Goal: Transaction & Acquisition: Purchase product/service

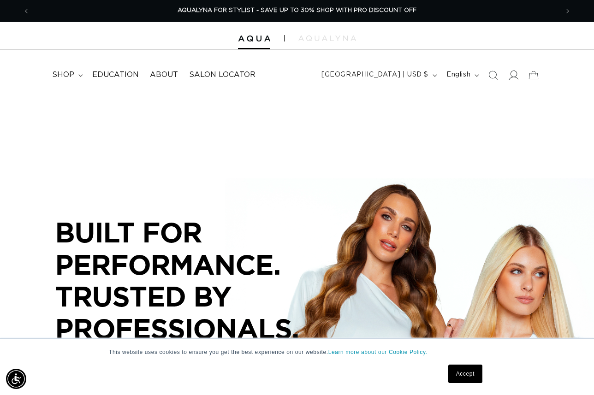
click at [516, 74] on icon at bounding box center [514, 75] width 10 height 10
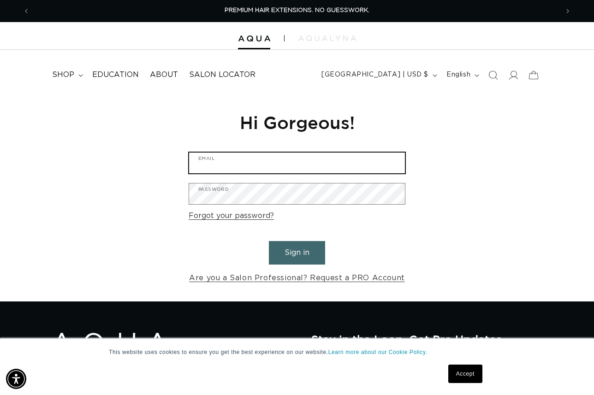
type input "lookssalon@hotmail.com"
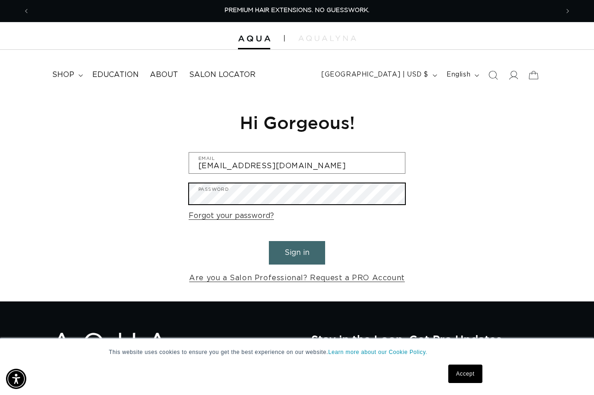
click at [297, 251] on button "Sign in" at bounding box center [297, 253] width 56 height 24
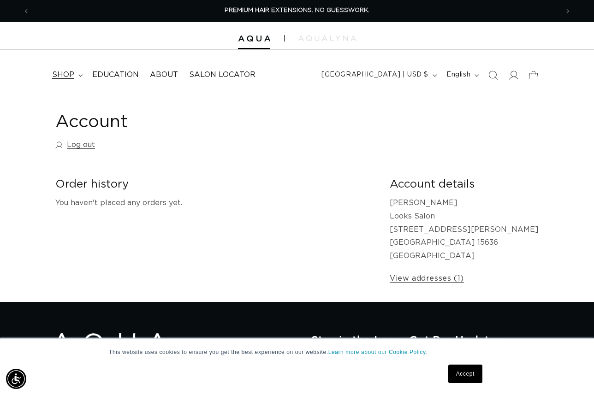
click at [67, 73] on span "shop" at bounding box center [63, 75] width 22 height 10
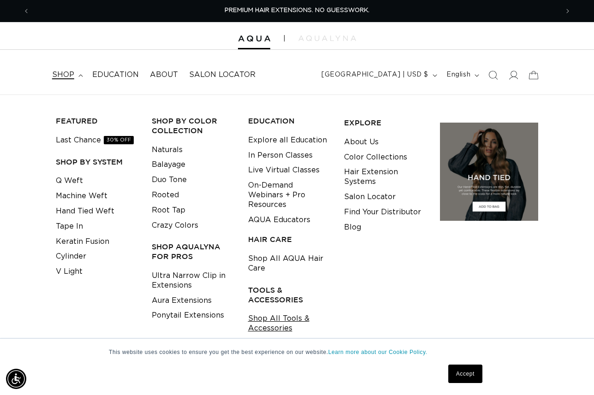
click at [281, 311] on link "Shop All Tools & Accessories" at bounding box center [289, 323] width 82 height 25
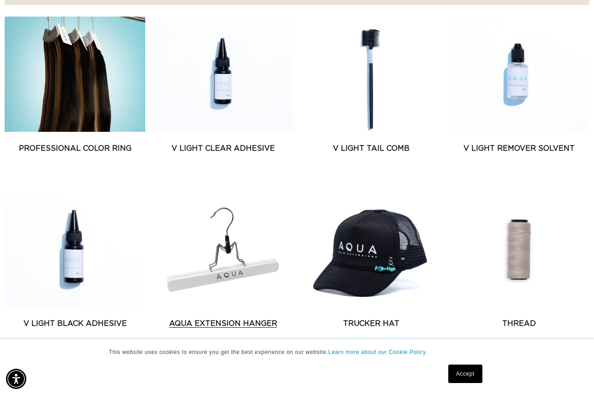
scroll to position [0, 529]
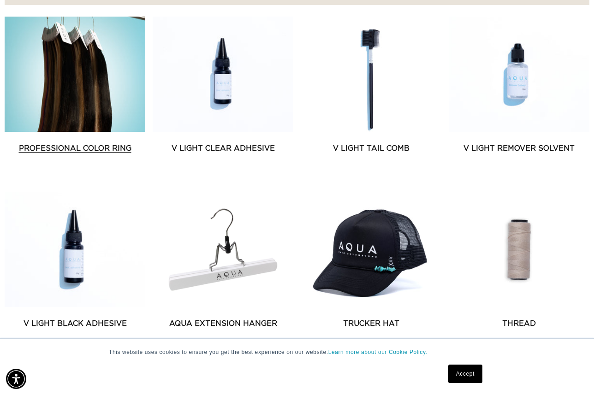
click at [57, 143] on link "Professional Color Ring" at bounding box center [75, 148] width 141 height 11
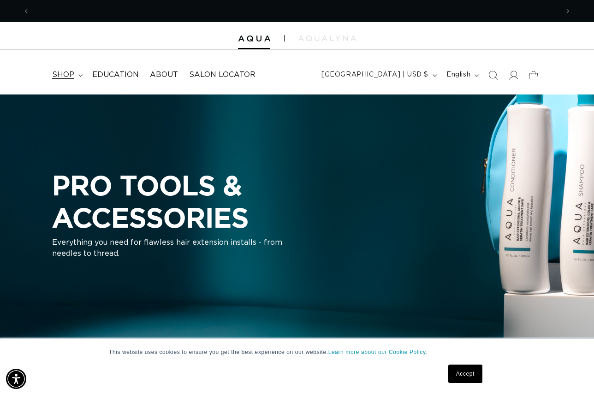
scroll to position [0, 1058]
click at [72, 71] on span "shop" at bounding box center [63, 75] width 22 height 10
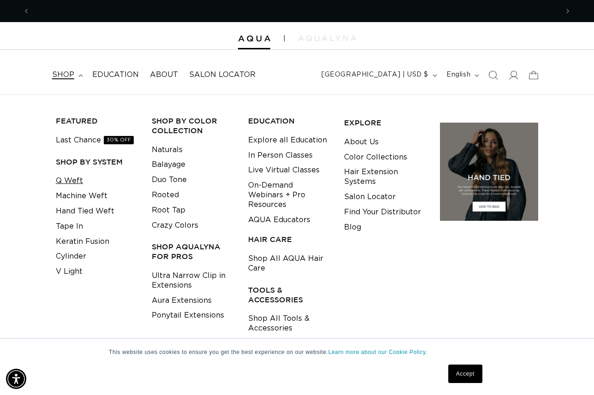
scroll to position [0, 0]
click at [72, 206] on link "Hand Tied Weft" at bounding box center [85, 211] width 59 height 15
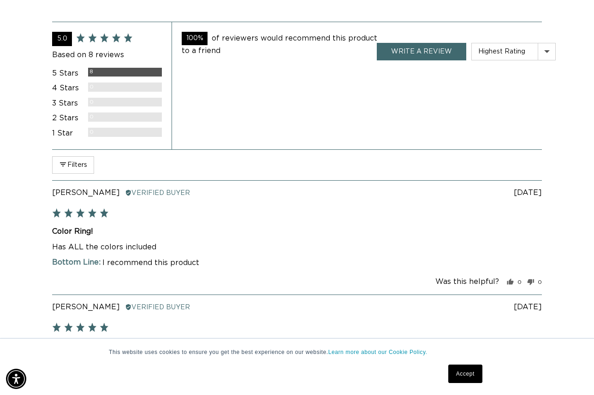
scroll to position [0, 529]
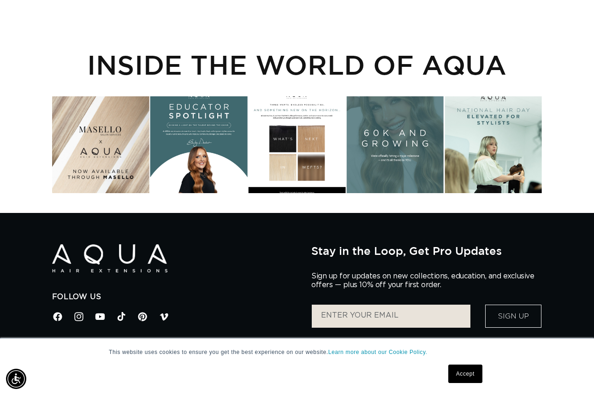
scroll to position [0, 529]
click at [87, 164] on div "Instagram post opens in a popup" at bounding box center [100, 144] width 97 height 97
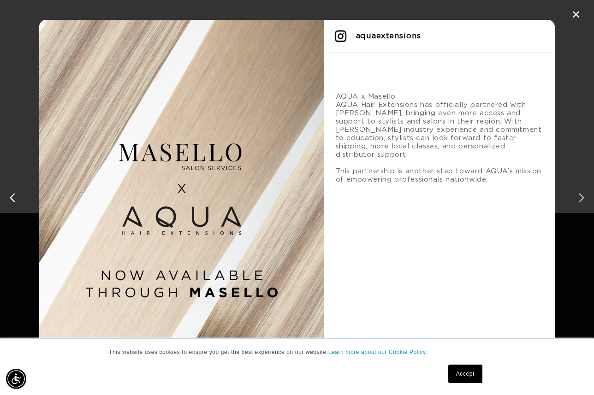
click at [584, 197] on div "next post" at bounding box center [580, 198] width 15 height 15
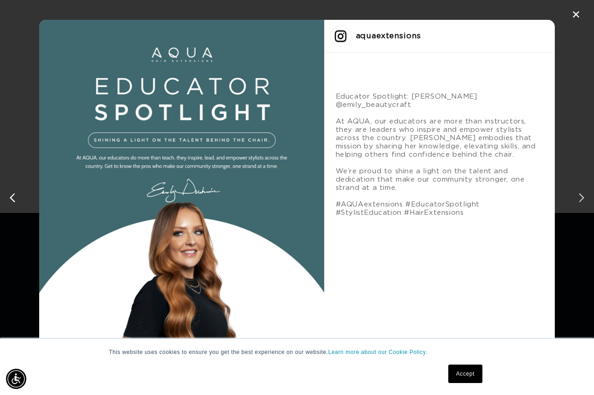
scroll to position [0, 1058]
click at [584, 198] on div "next post" at bounding box center [580, 198] width 15 height 15
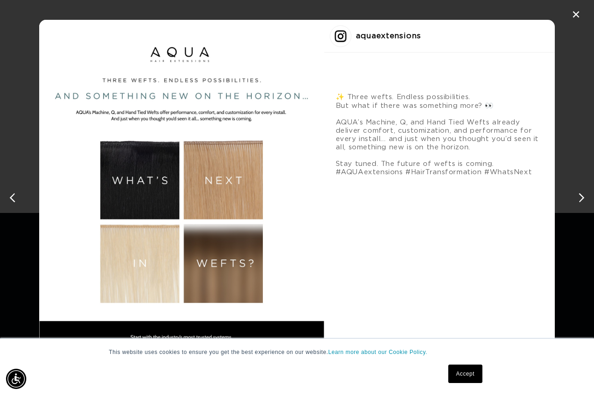
scroll to position [0, 0]
click at [13, 196] on div "previous post" at bounding box center [14, 198] width 15 height 15
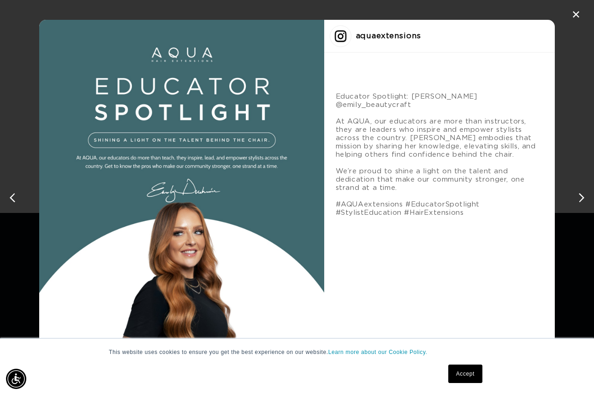
scroll to position [0, 529]
click at [583, 198] on div "next post" at bounding box center [580, 198] width 15 height 15
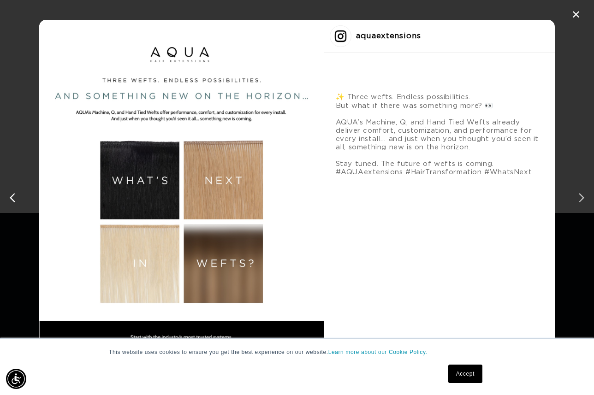
click at [583, 198] on div "next post" at bounding box center [580, 198] width 15 height 15
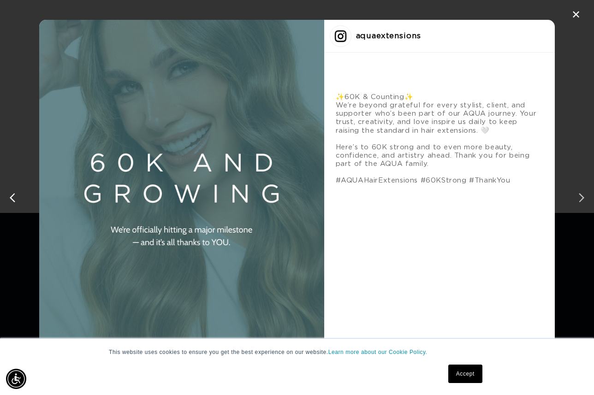
scroll to position [0, 1058]
click at [583, 199] on div "next post" at bounding box center [580, 198] width 15 height 15
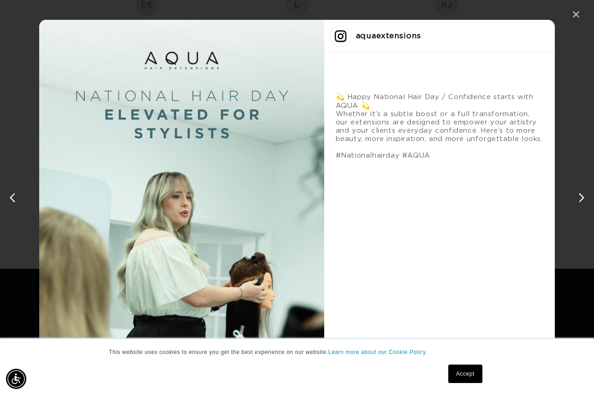
click at [575, 13] on div "✕" at bounding box center [576, 15] width 14 height 14
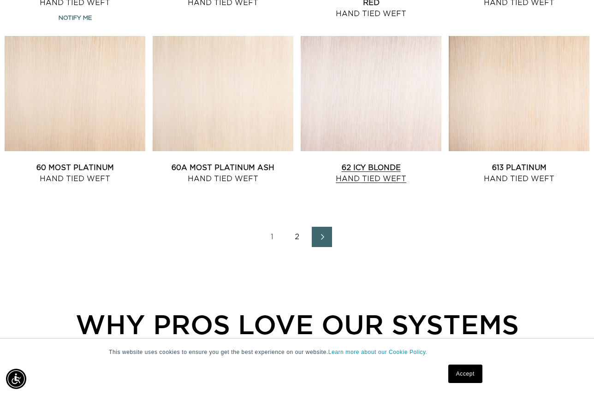
scroll to position [0, 0]
click at [297, 236] on link "2" at bounding box center [297, 237] width 20 height 20
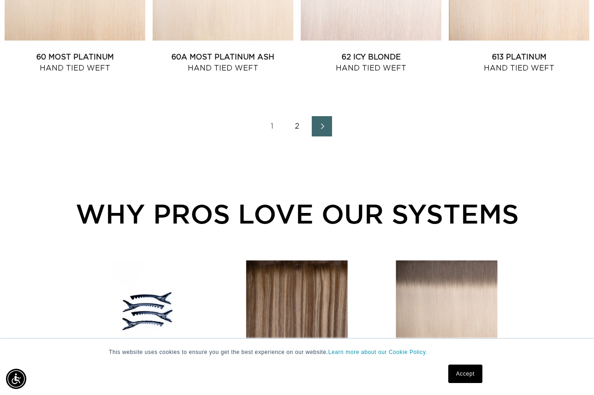
scroll to position [0, 1058]
click at [294, 126] on link "2" at bounding box center [297, 126] width 20 height 20
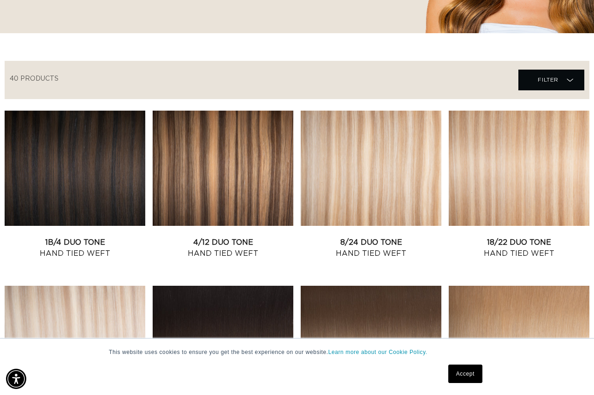
scroll to position [254, 0]
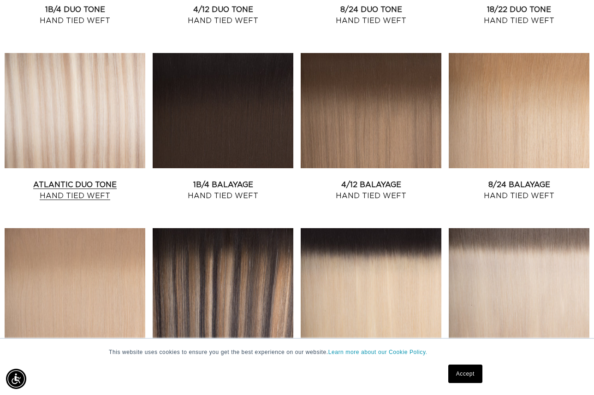
click at [95, 182] on link "Atlantic Duo Tone Hand Tied Weft" at bounding box center [75, 190] width 141 height 22
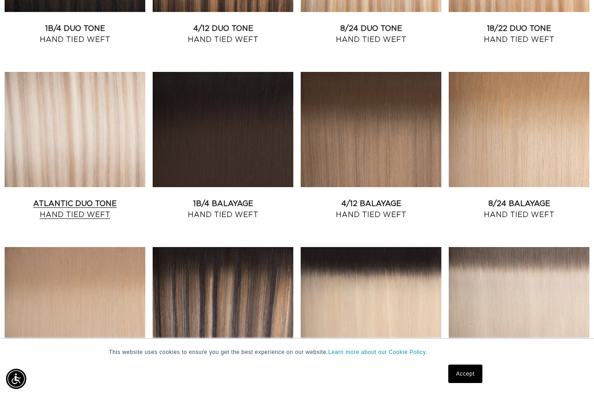
click at [105, 198] on link "Atlantic Duo Tone Hand Tied Weft" at bounding box center [75, 209] width 141 height 22
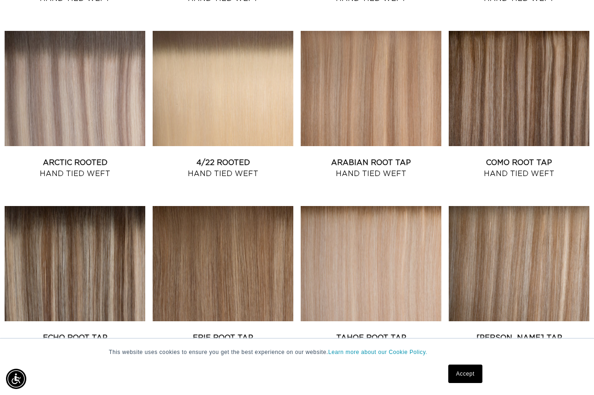
scroll to position [837, 0]
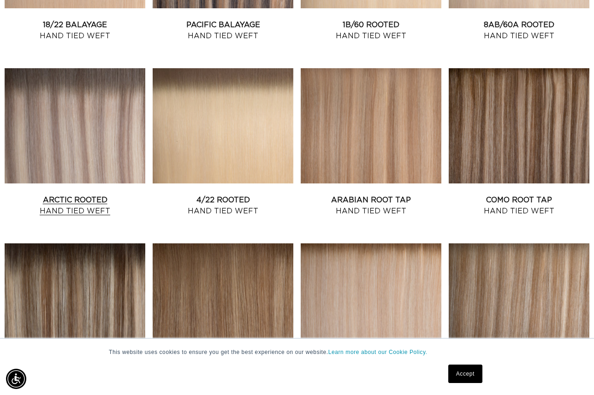
click at [90, 195] on link "Arctic Rooted Hand Tied Weft" at bounding box center [75, 206] width 141 height 22
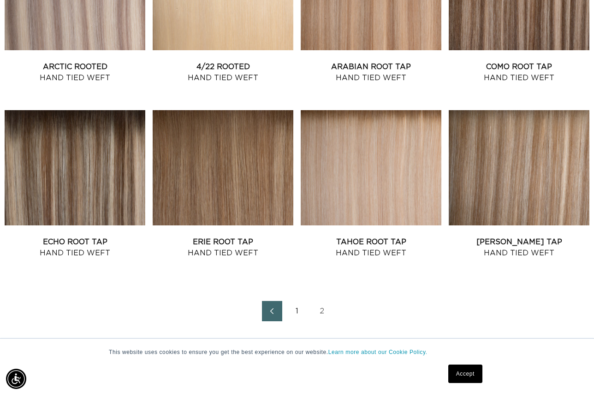
scroll to position [0, 0]
click at [269, 308] on icon "Previous page" at bounding box center [272, 311] width 12 height 6
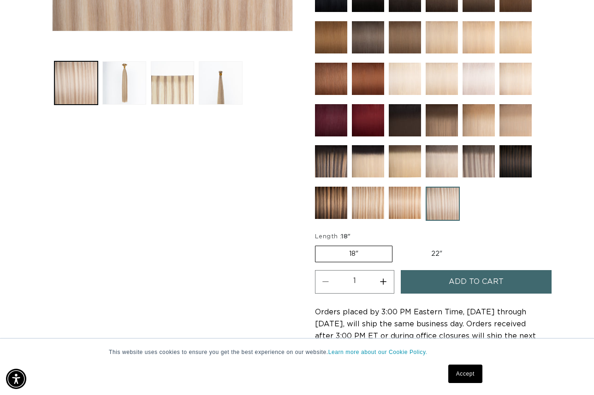
scroll to position [338, 0]
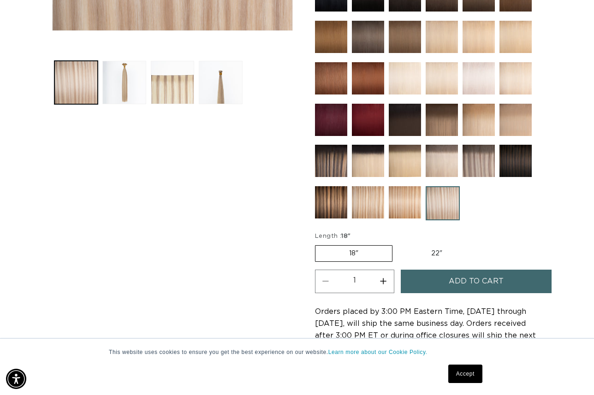
click at [435, 252] on label "22" Variant sold out or unavailable" at bounding box center [437, 254] width 78 height 16
click at [398, 244] on input "22" Variant sold out or unavailable" at bounding box center [397, 244] width 0 height 0
radio input "true"
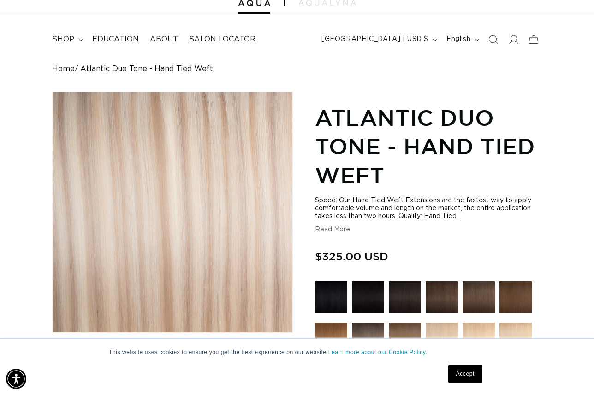
scroll to position [0, 1058]
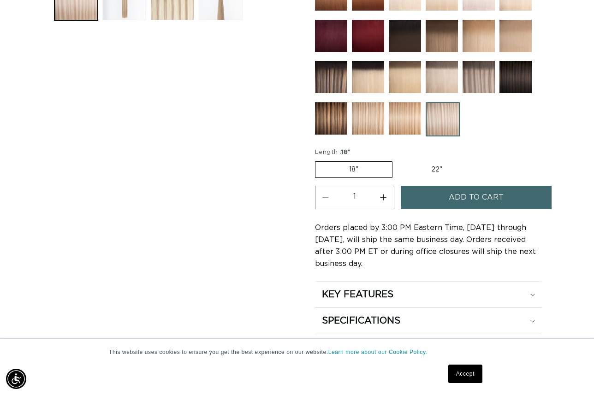
scroll to position [426, 0]
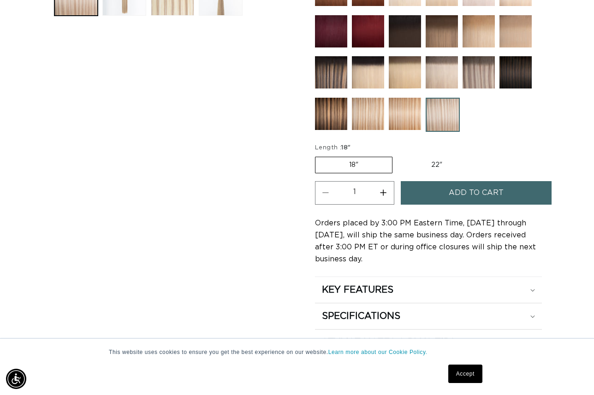
click at [430, 166] on label "22" Variant sold out or unavailable" at bounding box center [437, 165] width 78 height 16
click at [398, 155] on input "22" Variant sold out or unavailable" at bounding box center [397, 155] width 0 height 0
radio input "true"
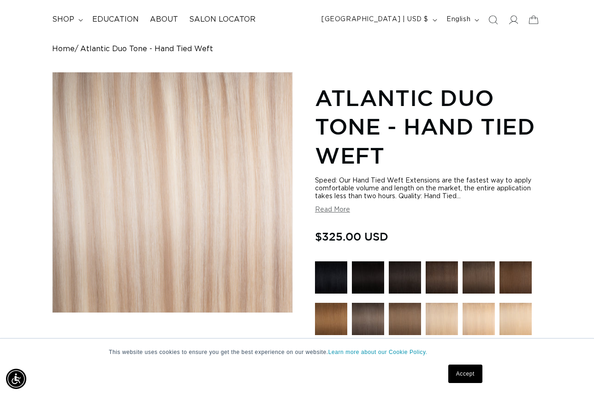
scroll to position [55, 0]
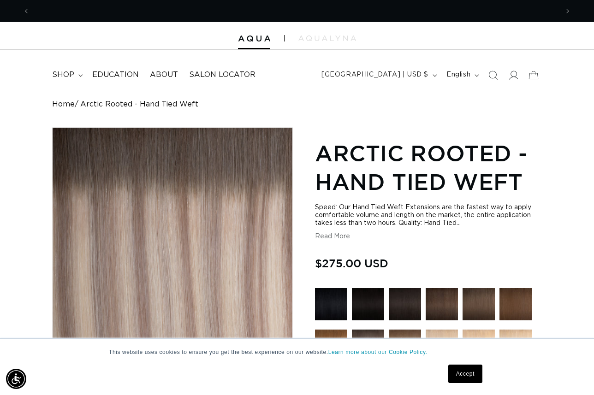
scroll to position [0, 1058]
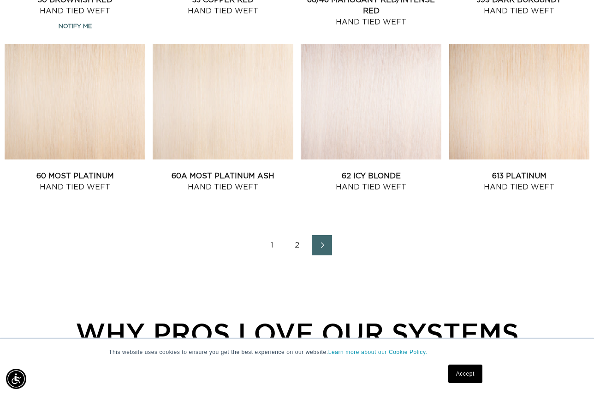
scroll to position [0, 1058]
click at [297, 245] on link "2" at bounding box center [297, 245] width 20 height 20
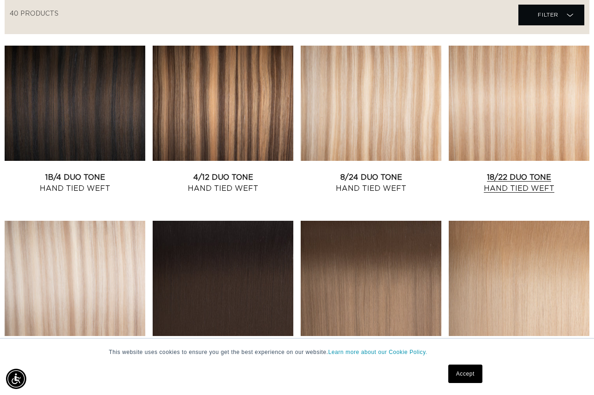
scroll to position [324, 0]
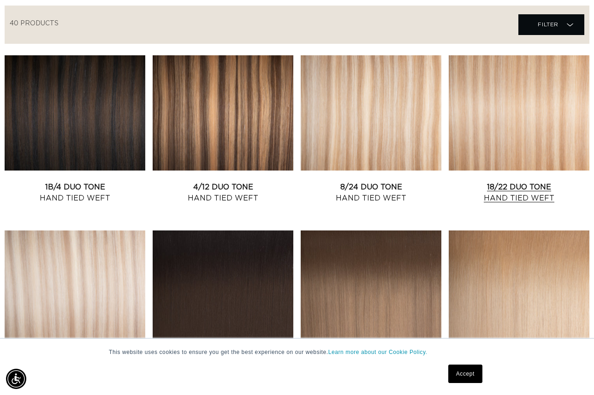
click at [514, 182] on link "18/22 Duo Tone Hand Tied Weft" at bounding box center [519, 193] width 141 height 22
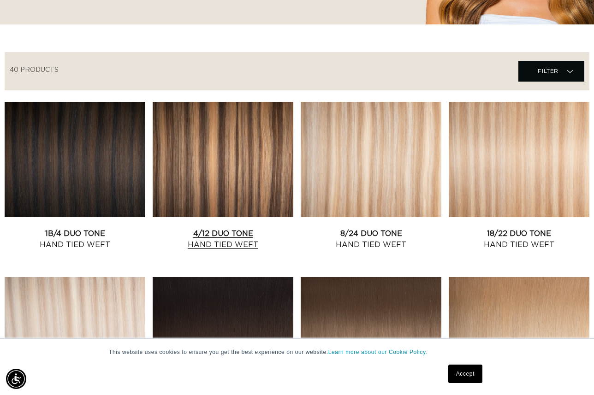
scroll to position [282, 0]
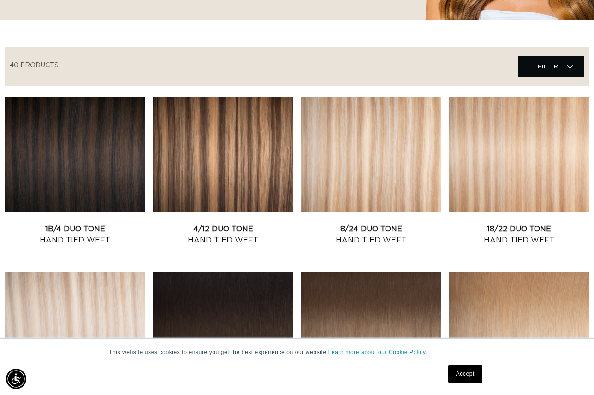
click at [550, 224] on link "18/22 Duo Tone Hand Tied Weft" at bounding box center [519, 235] width 141 height 22
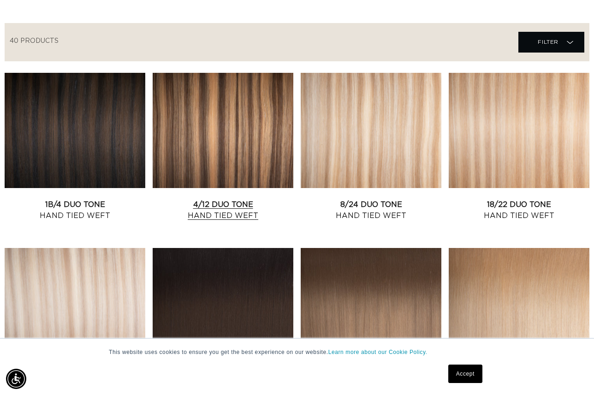
scroll to position [314, 0]
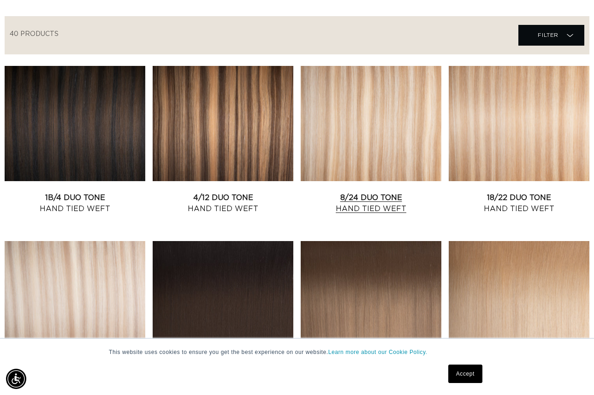
click at [355, 192] on link "8/24 Duo Tone Hand Tied Weft" at bounding box center [371, 203] width 141 height 22
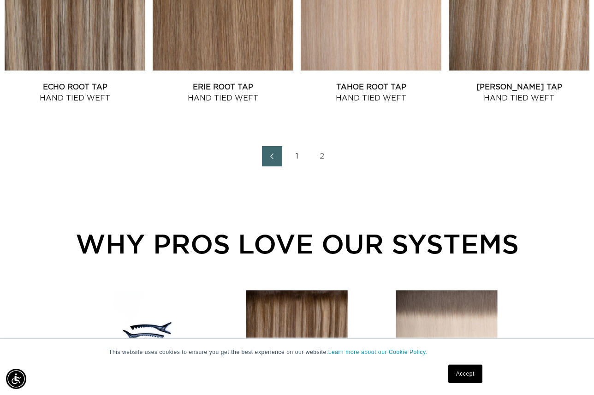
scroll to position [0, 0]
click at [299, 156] on link "1" at bounding box center [297, 156] width 20 height 20
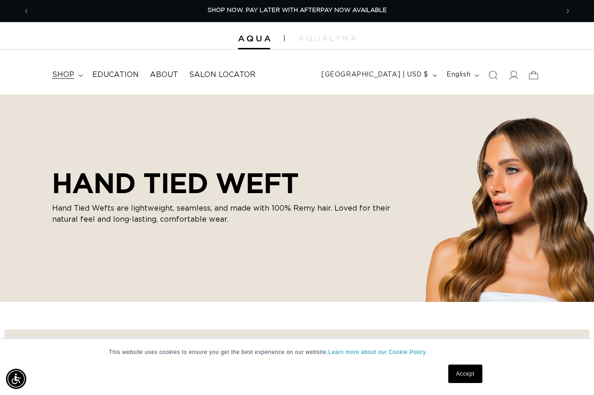
click at [64, 71] on span "shop" at bounding box center [63, 75] width 22 height 10
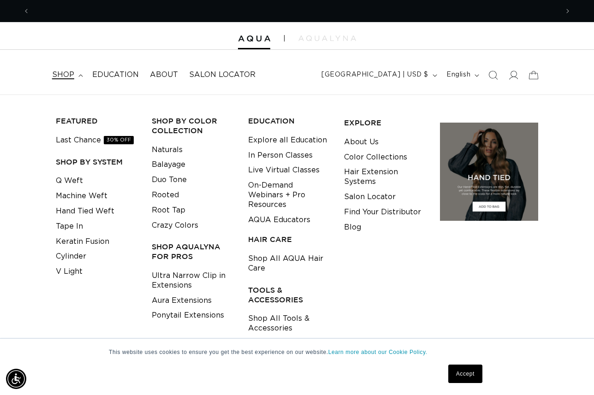
scroll to position [0, 1058]
click at [80, 194] on link "Machine Weft" at bounding box center [82, 196] width 52 height 15
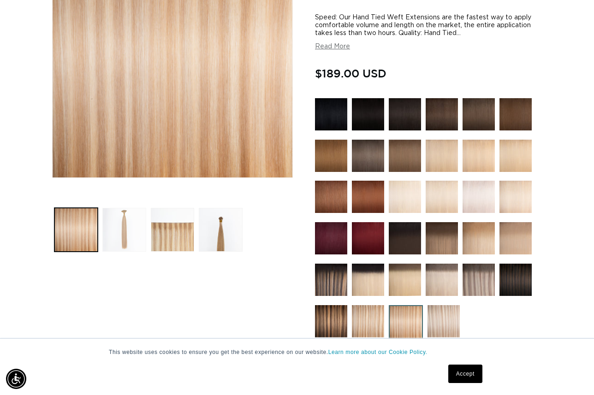
scroll to position [0, 1058]
click at [122, 235] on button "Load image 2 in gallery view" at bounding box center [123, 229] width 43 height 43
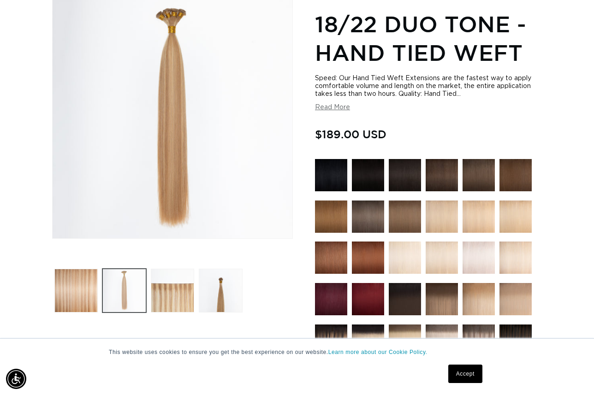
scroll to position [126, 0]
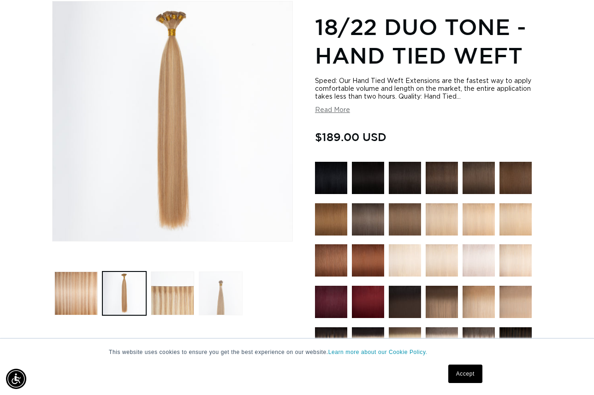
click at [216, 289] on button "Load image 4 in gallery view" at bounding box center [220, 293] width 43 height 43
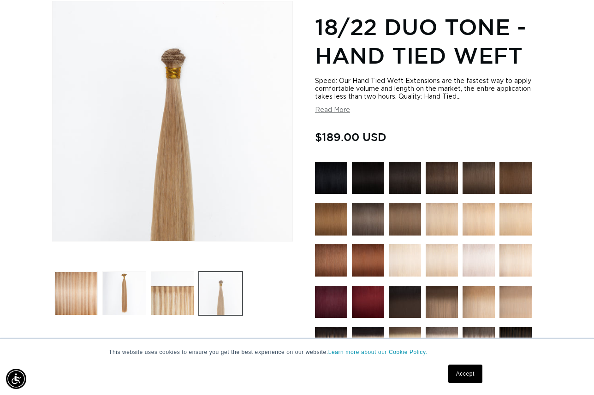
scroll to position [0, 0]
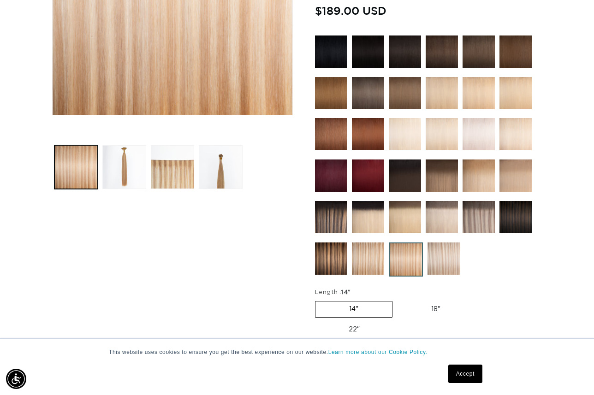
click at [432, 308] on label "18" Variant sold out or unavailable" at bounding box center [436, 310] width 77 height 16
click at [398, 300] on input "18" Variant sold out or unavailable" at bounding box center [397, 299] width 0 height 0
radio input "true"
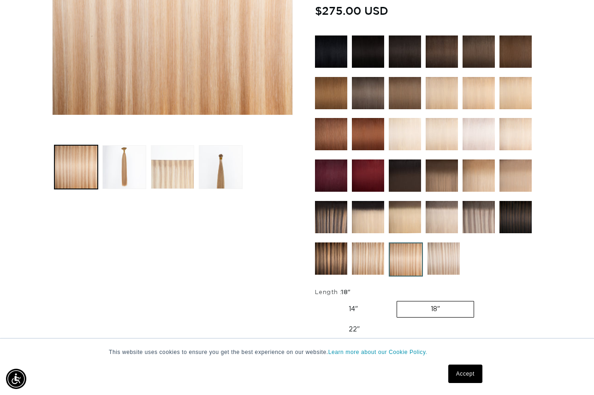
click at [157, 173] on button "Load image 3 in gallery view" at bounding box center [172, 166] width 43 height 43
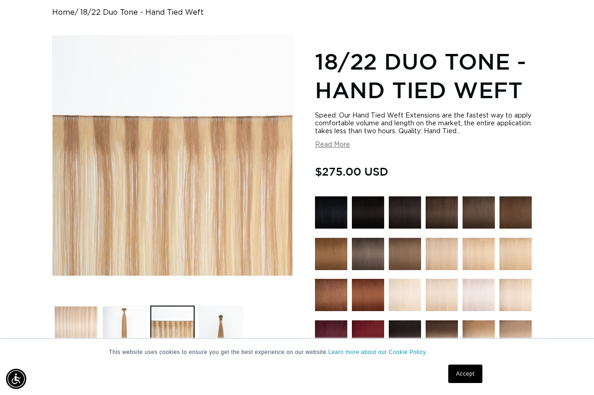
scroll to position [0, 0]
click at [73, 316] on button "Load image 1 in gallery view" at bounding box center [75, 327] width 43 height 43
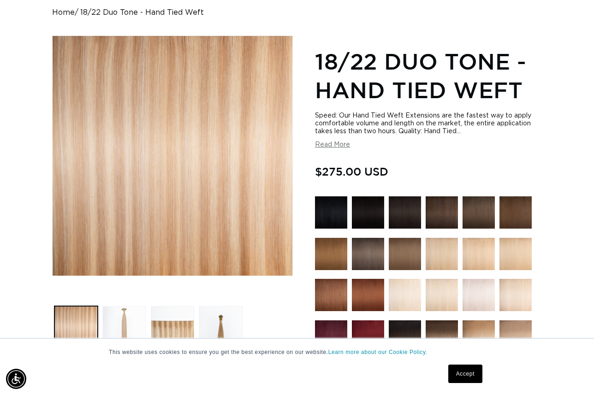
scroll to position [0, 529]
click at [128, 313] on button "Load image 2 in gallery view" at bounding box center [123, 327] width 43 height 43
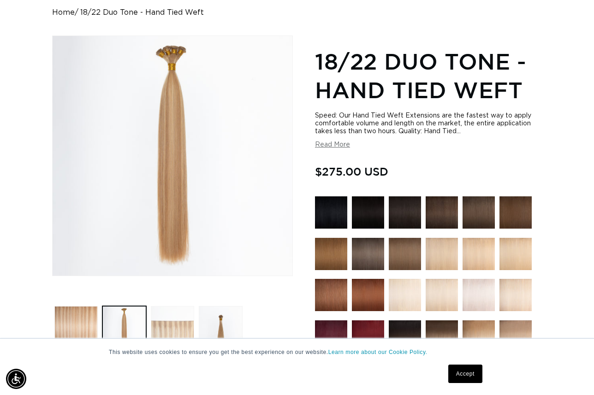
click at [165, 323] on button "Load image 3 in gallery view" at bounding box center [172, 327] width 43 height 43
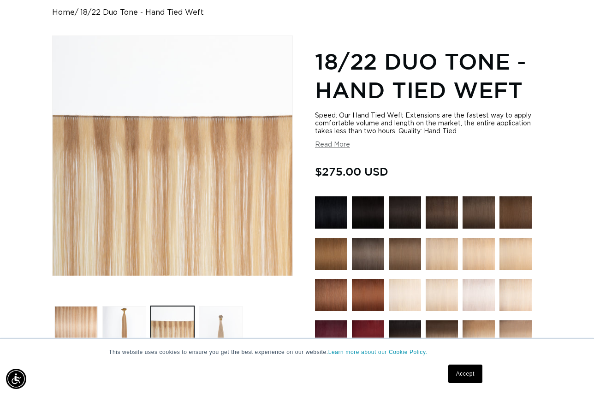
click at [217, 322] on button "Load image 4 in gallery view" at bounding box center [220, 327] width 43 height 43
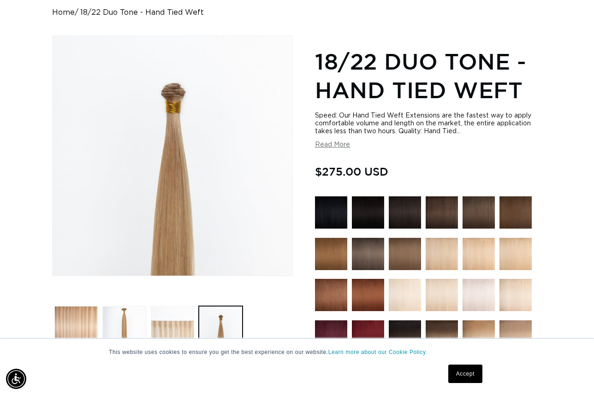
click at [179, 323] on button "Load image 3 in gallery view" at bounding box center [172, 327] width 43 height 43
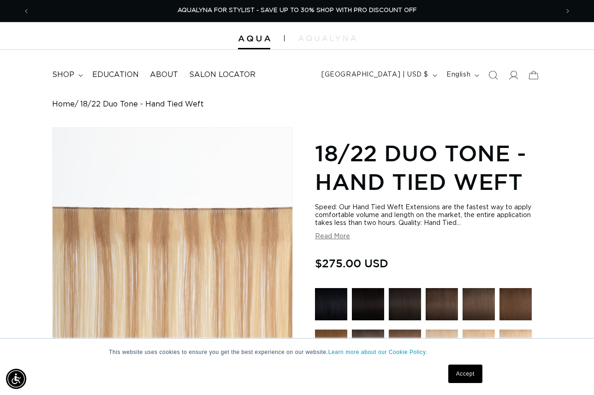
scroll to position [0, 0]
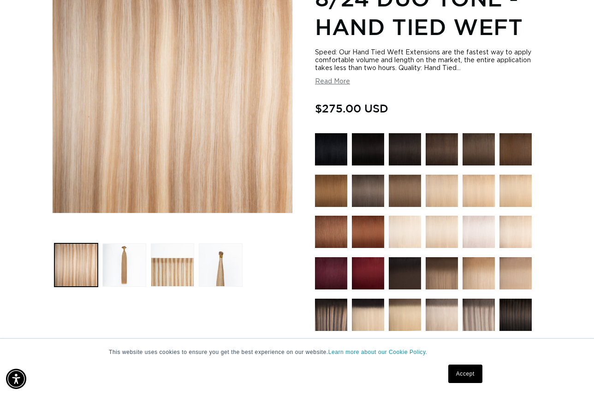
scroll to position [0, 529]
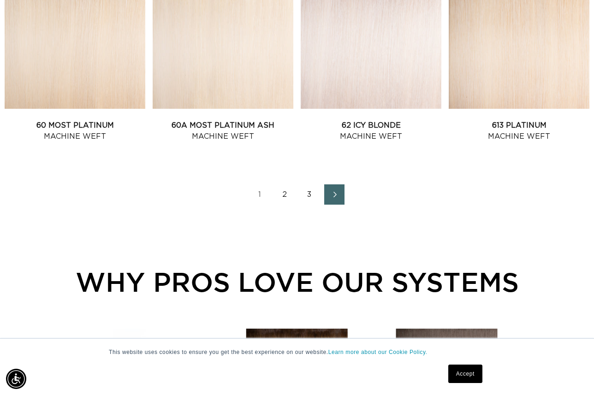
click at [284, 192] on link "2" at bounding box center [285, 195] width 20 height 20
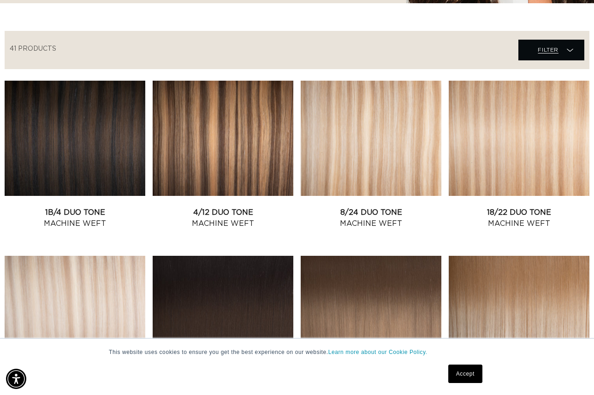
click at [556, 49] on span "Filter" at bounding box center [548, 50] width 21 height 18
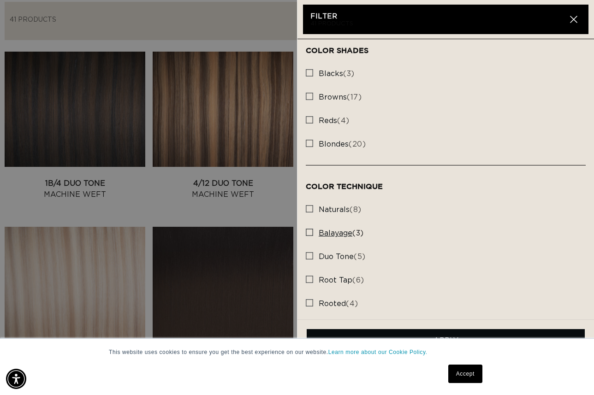
scroll to position [331, 0]
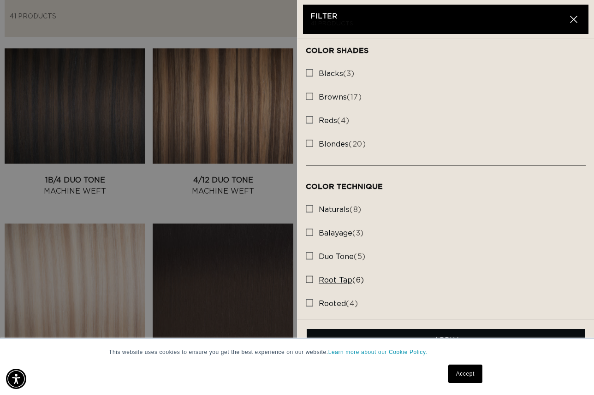
click at [311, 276] on rect at bounding box center [309, 279] width 6 height 6
click at [311, 275] on input "root tap (6) root tap (6 products)" at bounding box center [309, 277] width 7 height 7
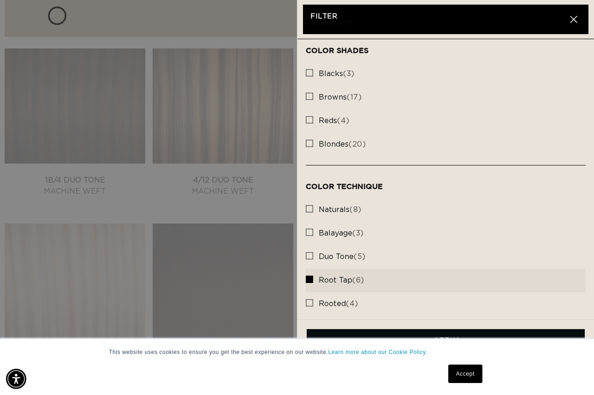
scroll to position [0, 529]
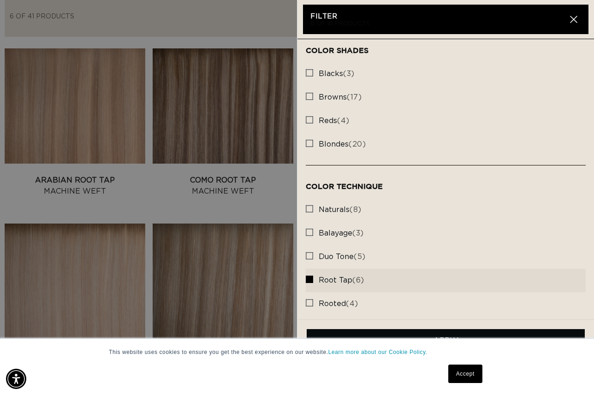
click at [469, 375] on link "Accept" at bounding box center [465, 374] width 34 height 18
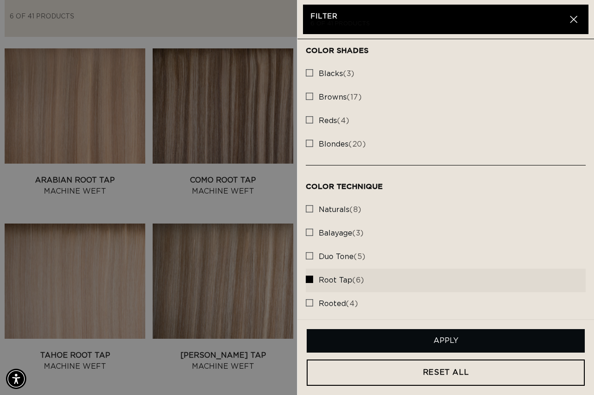
click at [425, 342] on button "Apply" at bounding box center [446, 341] width 278 height 24
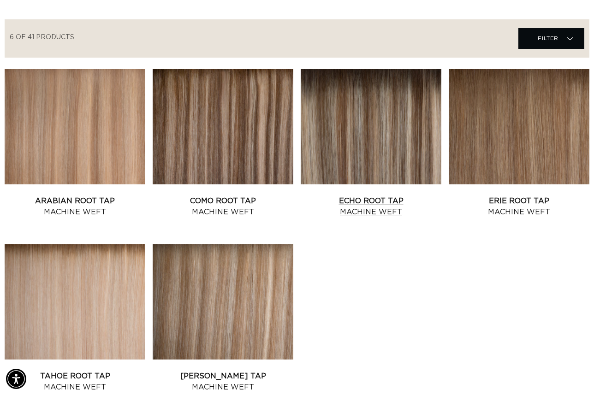
scroll to position [310, 0]
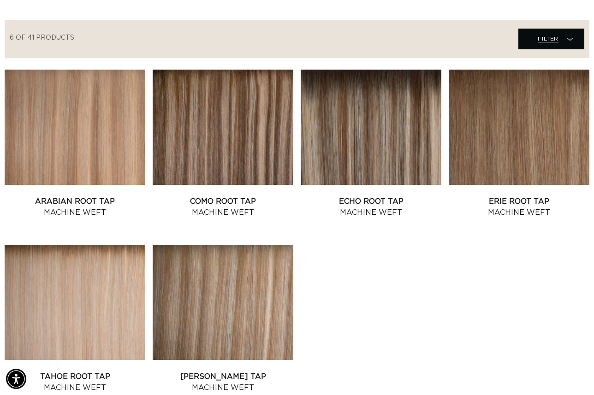
click at [568, 36] on icon at bounding box center [570, 39] width 6 height 9
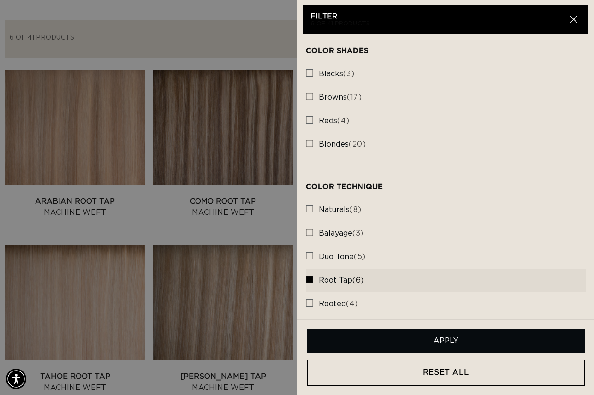
scroll to position [0, 1058]
click at [308, 276] on rect at bounding box center [309, 279] width 6 height 6
click at [308, 275] on input "root tap (6) root tap (6 products)" at bounding box center [309, 277] width 7 height 7
checkbox input "false"
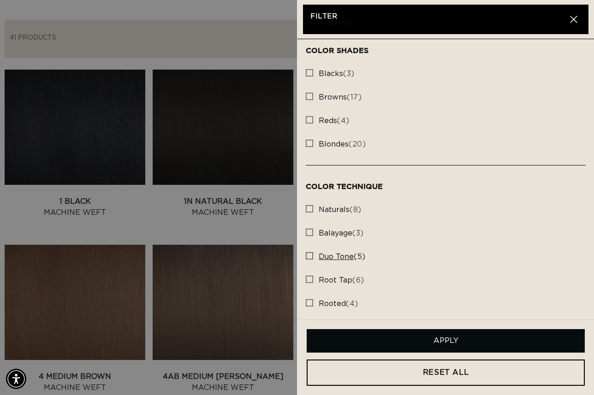
click at [308, 253] on rect at bounding box center [309, 256] width 6 height 6
click at [308, 250] on input "duo tone (5) duo tone (5 products)" at bounding box center [309, 253] width 7 height 7
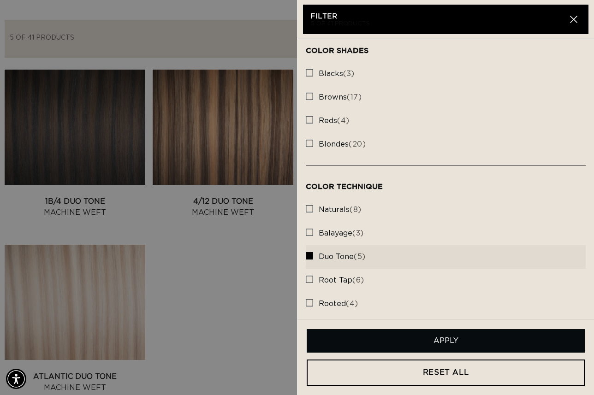
click at [473, 340] on button "Apply" at bounding box center [446, 341] width 278 height 24
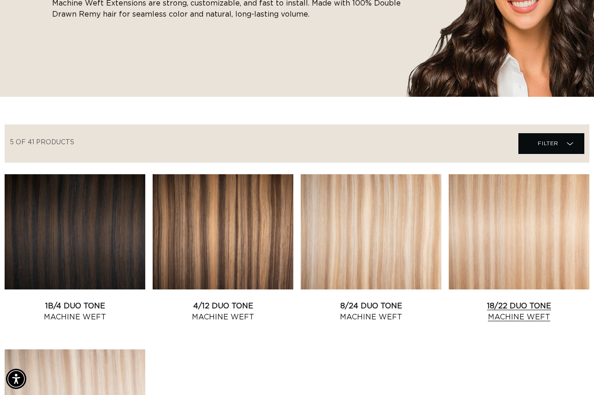
scroll to position [192, 0]
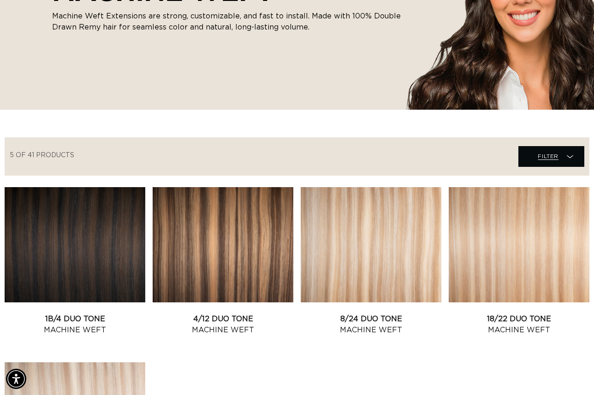
click at [550, 154] on span "Filter" at bounding box center [548, 157] width 21 height 18
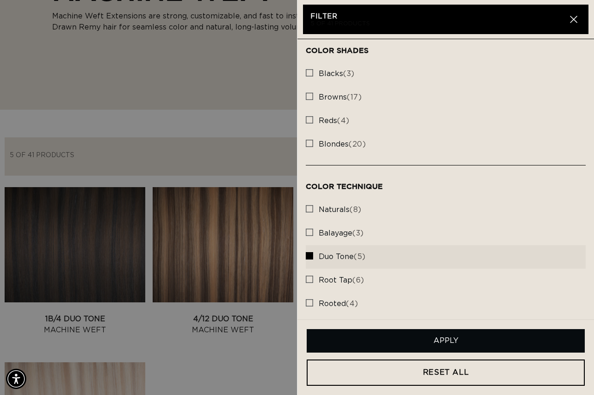
scroll to position [0, 529]
click at [311, 253] on rect at bounding box center [309, 256] width 6 height 6
click at [311, 251] on input "duo tone (5) duo tone (5 products)" at bounding box center [309, 253] width 7 height 7
checkbox input "false"
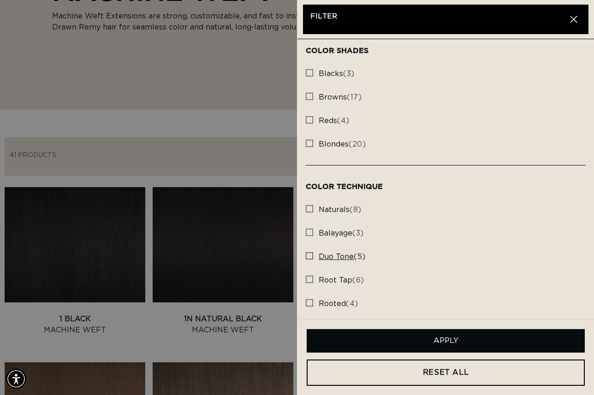
scroll to position [0, 1058]
click at [311, 300] on rect at bounding box center [309, 303] width 6 height 6
click at [311, 298] on input "rooted (4) rooted (4 products)" at bounding box center [309, 300] width 7 height 7
checkbox input "true"
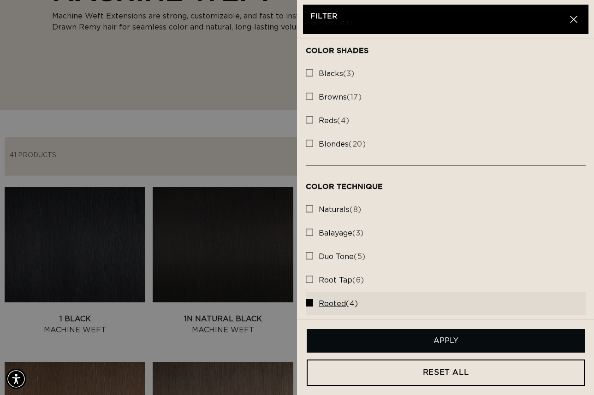
scroll to position [0, 0]
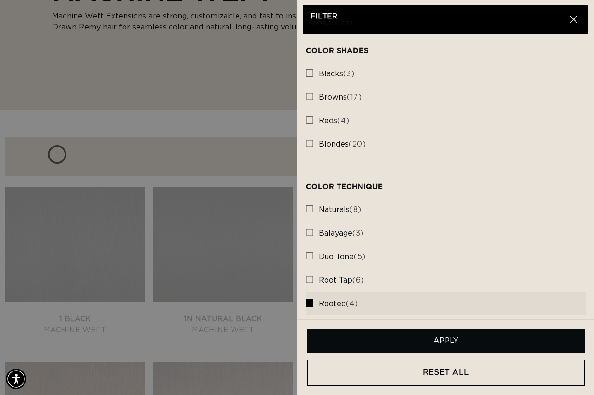
click at [417, 340] on button "Apply" at bounding box center [446, 341] width 278 height 24
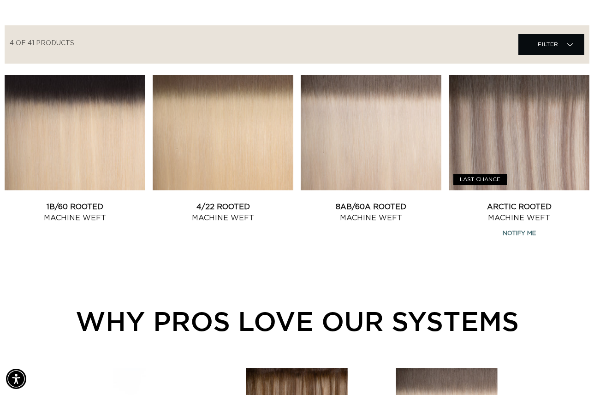
scroll to position [0, 1058]
click at [559, 40] on span "Filter Filter" at bounding box center [552, 44] width 66 height 21
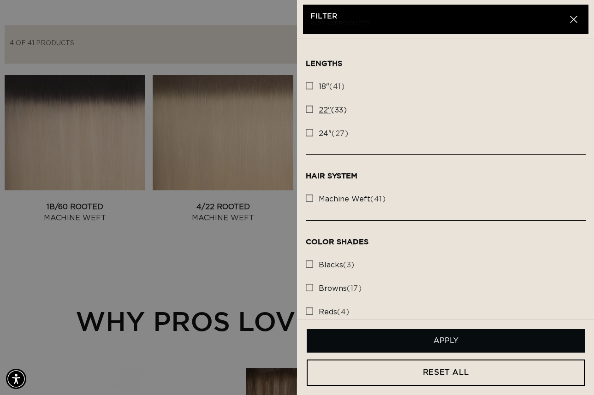
scroll to position [0, 0]
click at [310, 109] on rect at bounding box center [309, 109] width 6 height 6
click at [310, 109] on input "22" (33) 22" (33 products)" at bounding box center [309, 106] width 7 height 7
checkbox input "true"
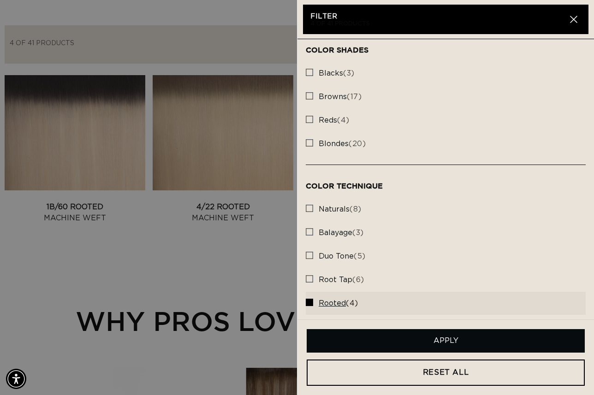
scroll to position [191, 0]
click at [312, 300] on rect at bounding box center [309, 303] width 6 height 6
click at [312, 297] on input "rooted (4) rooted (4 products)" at bounding box center [309, 300] width 7 height 7
checkbox input "false"
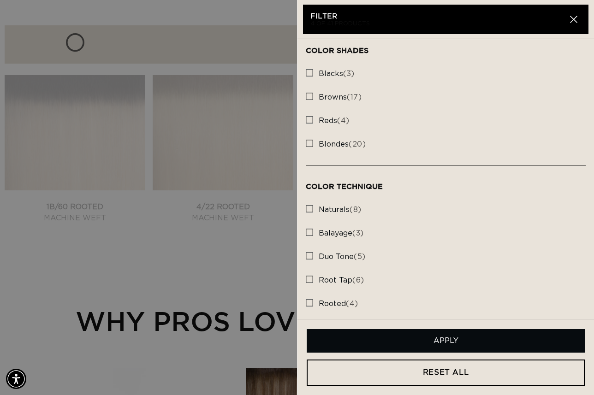
click at [425, 337] on button "Apply" at bounding box center [446, 341] width 278 height 24
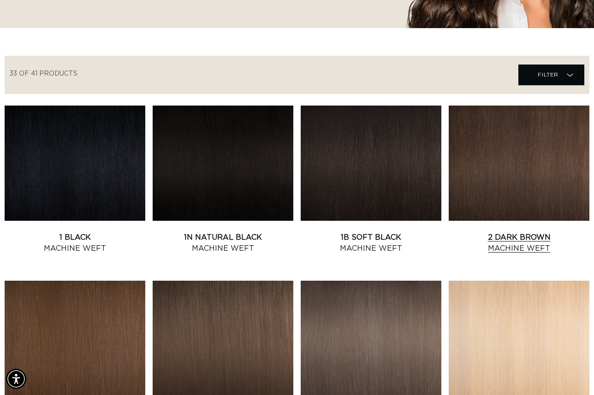
scroll to position [0, 1058]
click at [566, 69] on span "Filter Filter" at bounding box center [552, 75] width 66 height 21
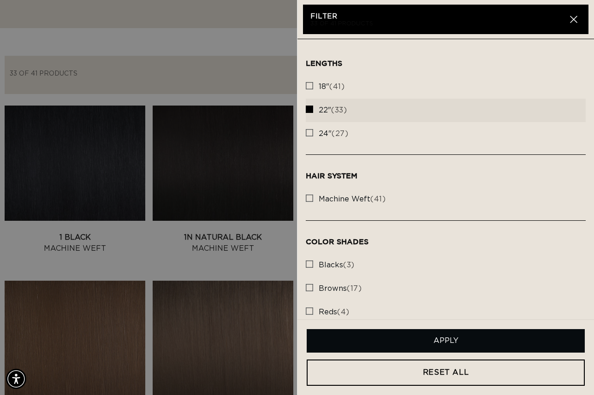
click at [448, 342] on button "Apply" at bounding box center [446, 341] width 278 height 24
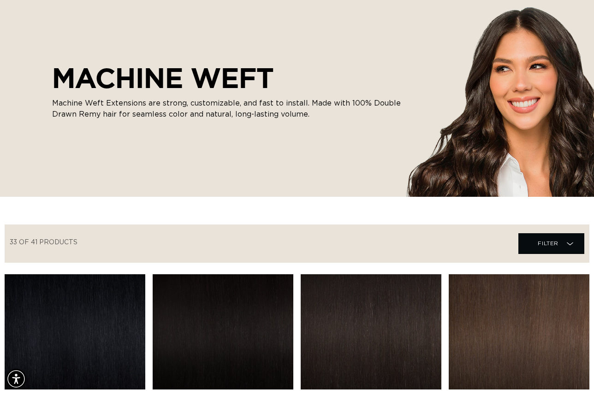
scroll to position [141, 0]
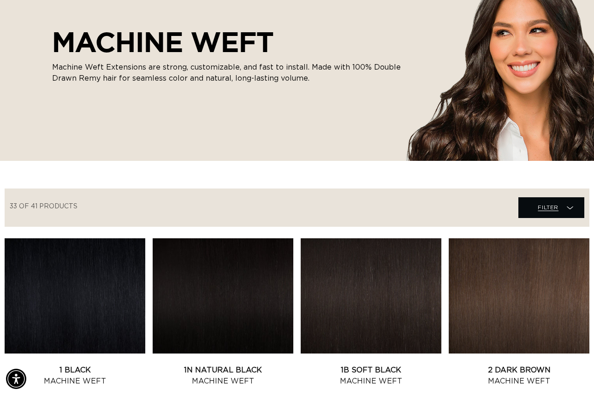
click at [564, 198] on span "Filter Filter" at bounding box center [552, 207] width 66 height 21
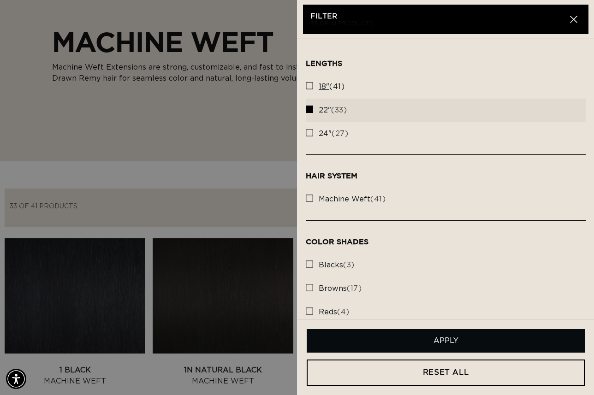
scroll to position [0, 0]
click at [311, 82] on label "18" (41) 18" (41 products)" at bounding box center [446, 87] width 280 height 24
click at [311, 82] on input "18" (41) 18" (41 products)" at bounding box center [309, 83] width 7 height 7
checkbox input "true"
click at [311, 106] on rect at bounding box center [309, 109] width 6 height 6
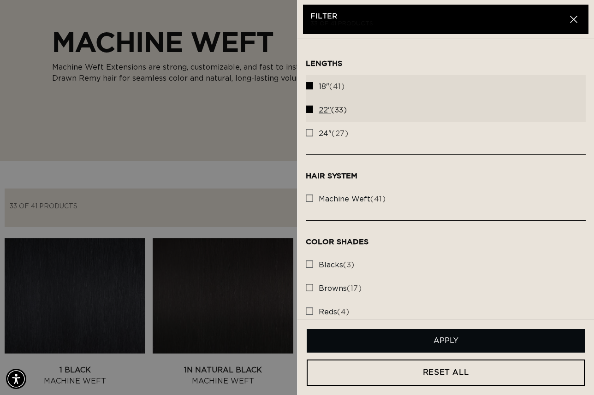
click at [311, 106] on input "22" (33) 22" (33 products)" at bounding box center [309, 106] width 7 height 7
checkbox input "false"
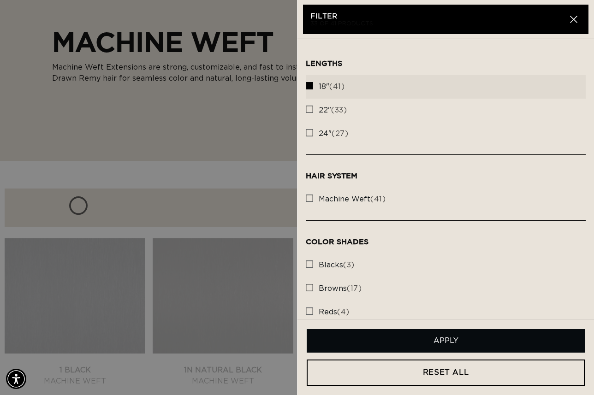
click at [432, 340] on button "Apply" at bounding box center [446, 341] width 278 height 24
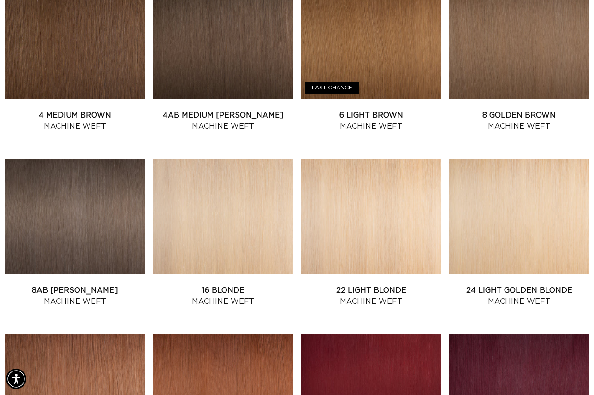
scroll to position [559, 0]
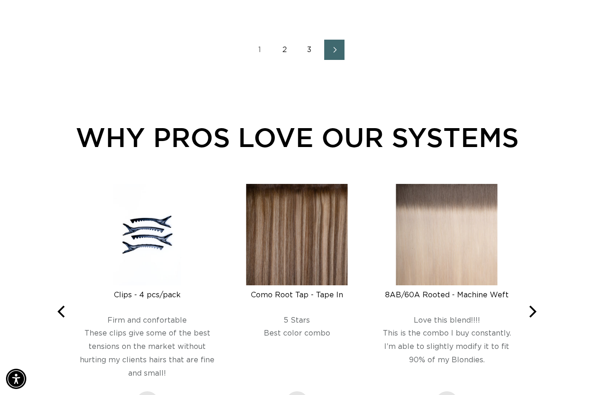
click at [285, 48] on link "2" at bounding box center [285, 50] width 20 height 20
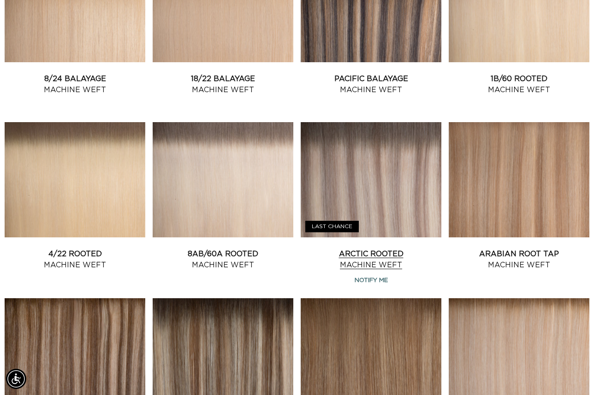
scroll to position [0, 1058]
click at [371, 252] on link "Arctic Rooted Machine Weft" at bounding box center [371, 260] width 141 height 22
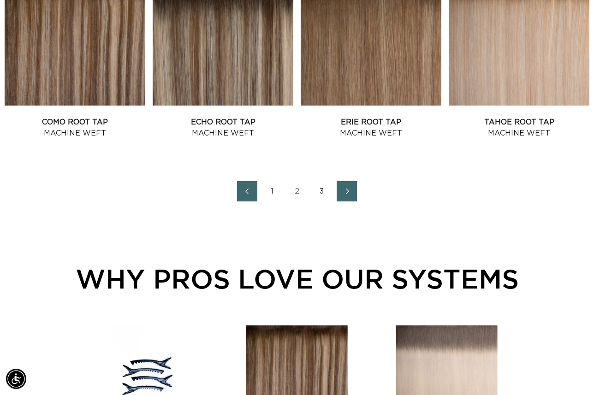
click at [324, 192] on link "3" at bounding box center [322, 191] width 20 height 20
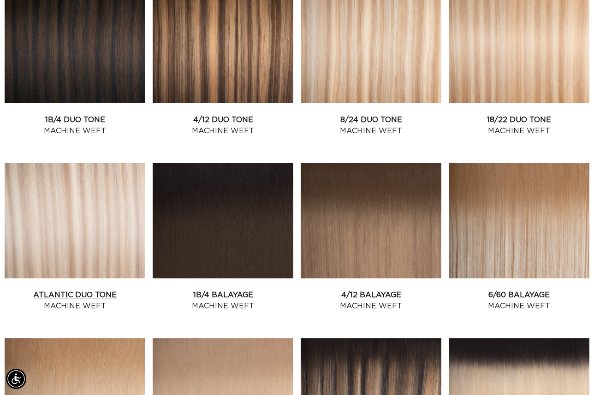
scroll to position [0, 529]
click at [64, 290] on link "Atlantic Duo Tone Machine Weft" at bounding box center [75, 301] width 141 height 22
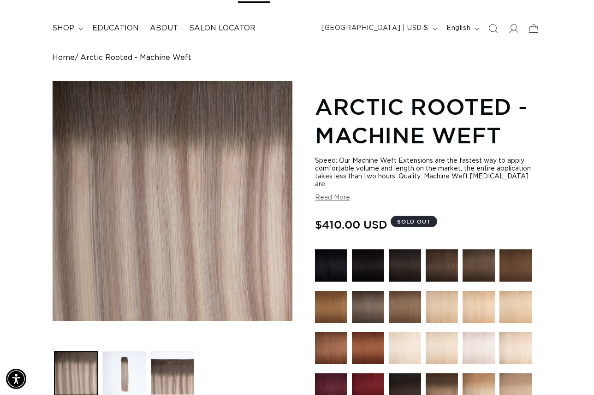
scroll to position [0, 1058]
click at [223, 381] on ul "Gallery Viewer" at bounding box center [172, 373] width 241 height 48
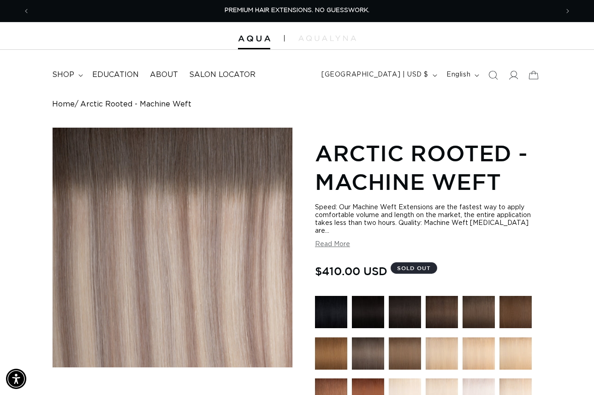
scroll to position [0, 0]
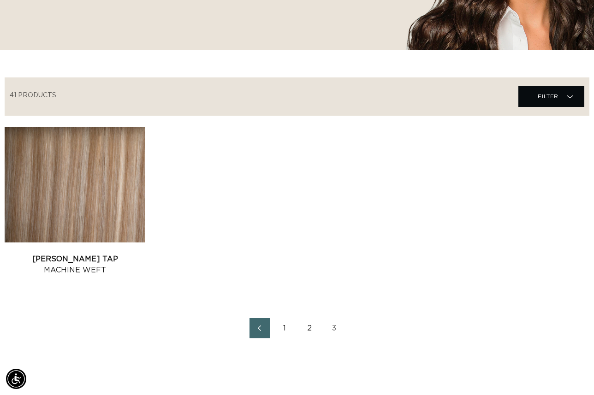
scroll to position [0, 1058]
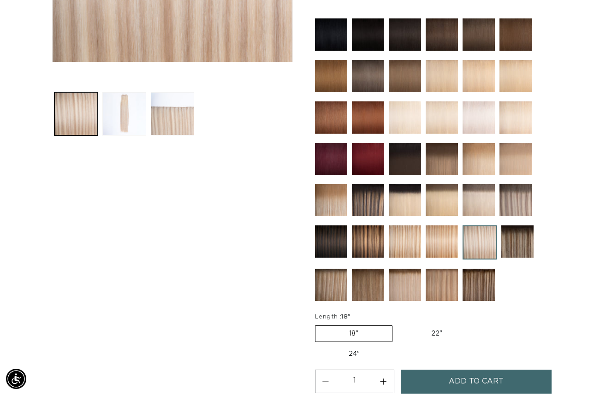
scroll to position [308, 0]
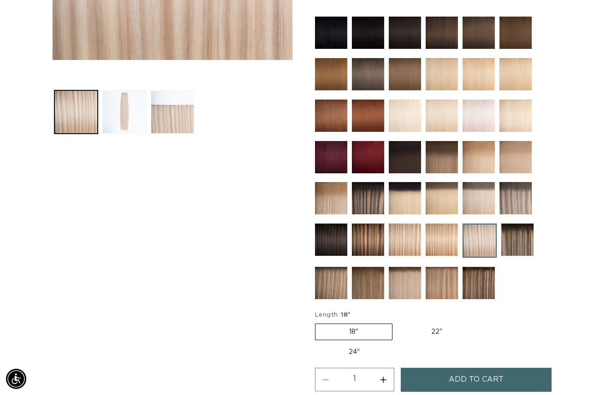
click at [432, 324] on label "22" Variant sold out or unavailable" at bounding box center [437, 332] width 78 height 16
click at [398, 323] on input "22" Variant sold out or unavailable" at bounding box center [397, 322] width 0 height 0
radio input "true"
